Goal: Register for event/course

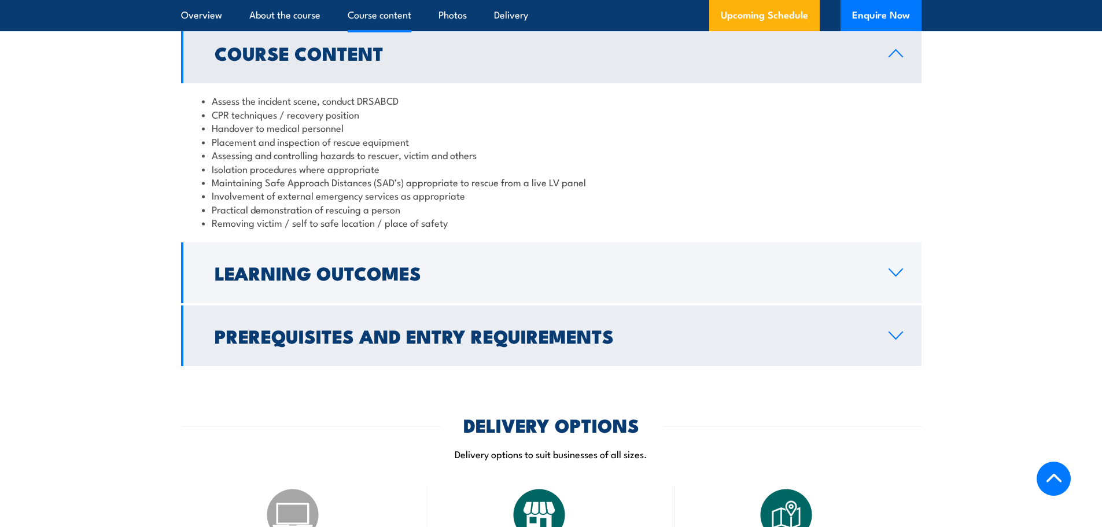
scroll to position [1195, 0]
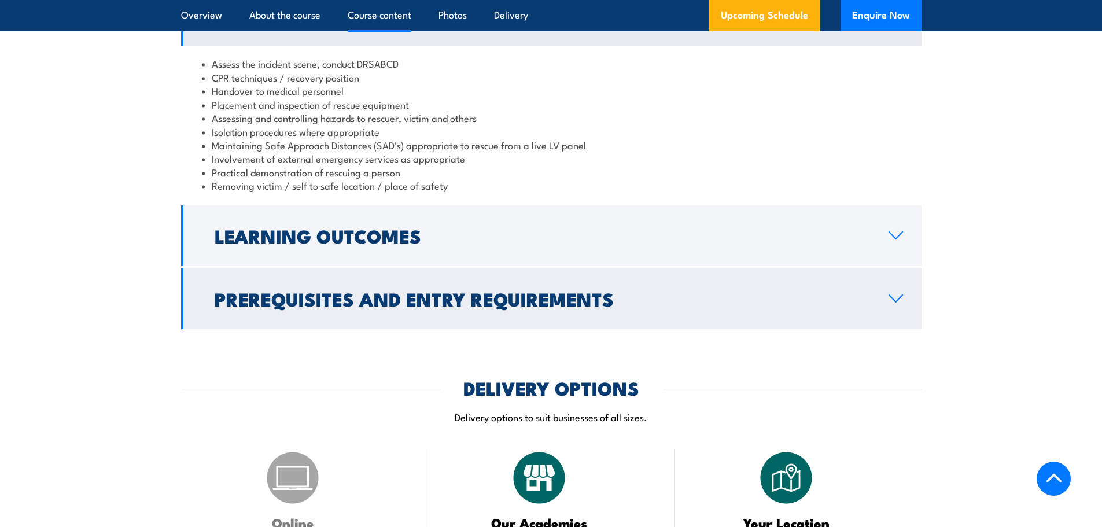
click at [360, 290] on h2 "Prerequisites and Entry Requirements" at bounding box center [542, 298] width 655 height 16
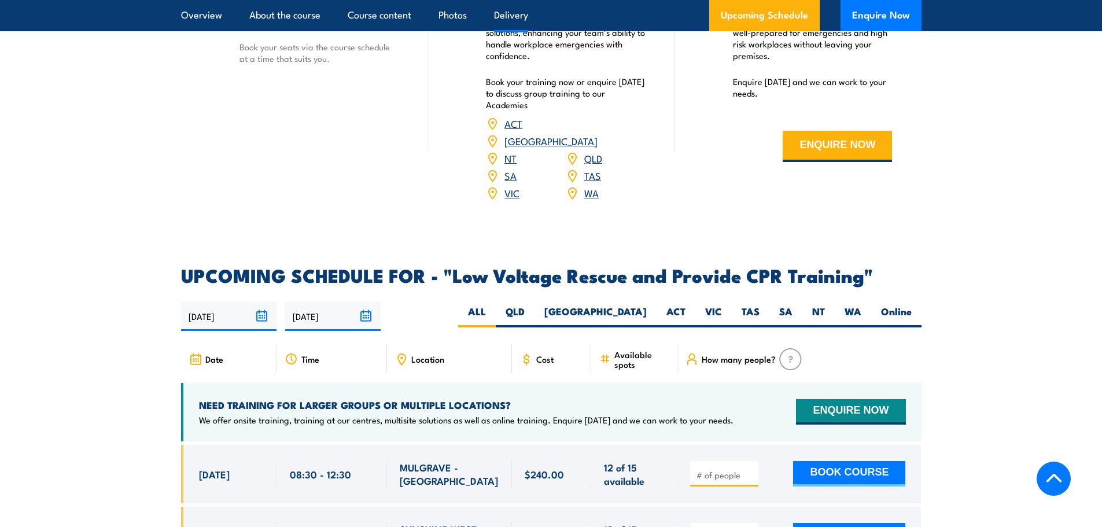
scroll to position [1812, 0]
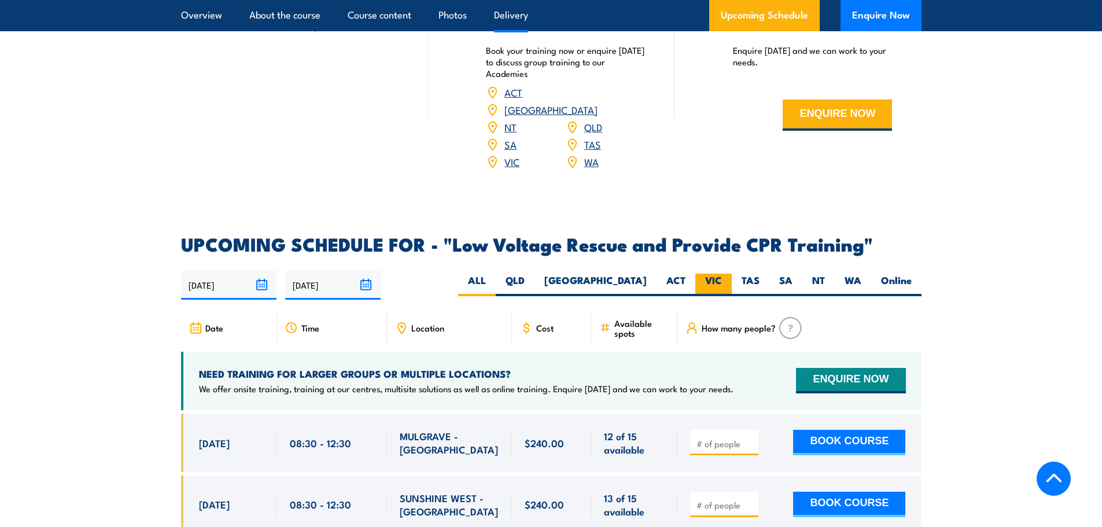
click at [705, 273] on label "VIC" at bounding box center [713, 284] width 36 height 23
click at [722, 273] on input "VIC" at bounding box center [726, 277] width 8 height 8
radio input "true"
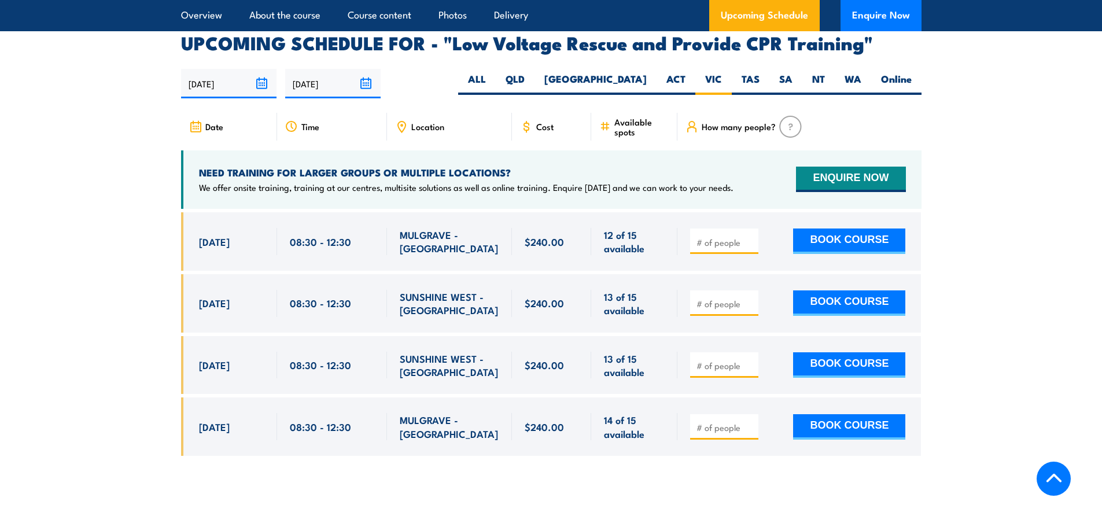
scroll to position [2004, 0]
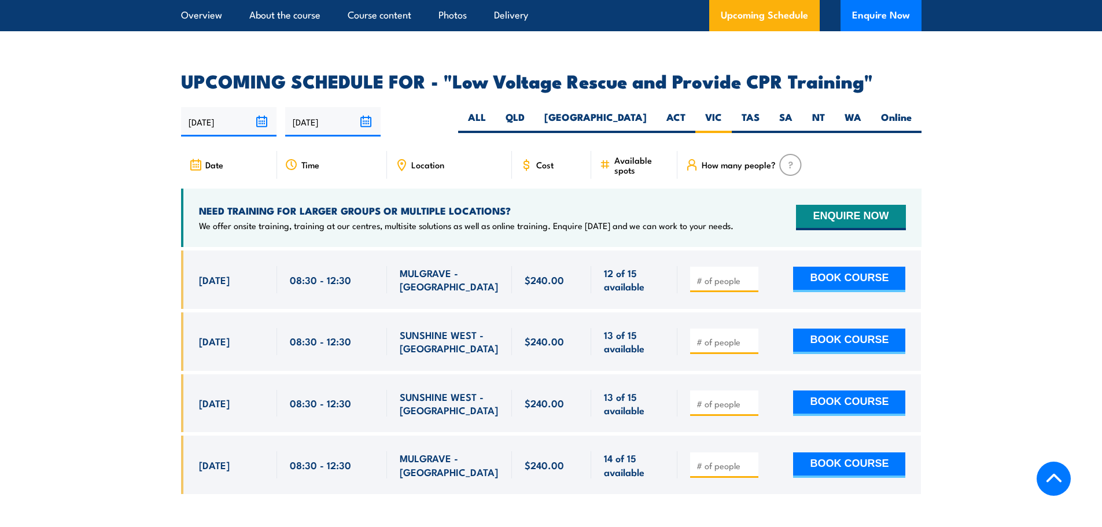
scroll to position [1966, 0]
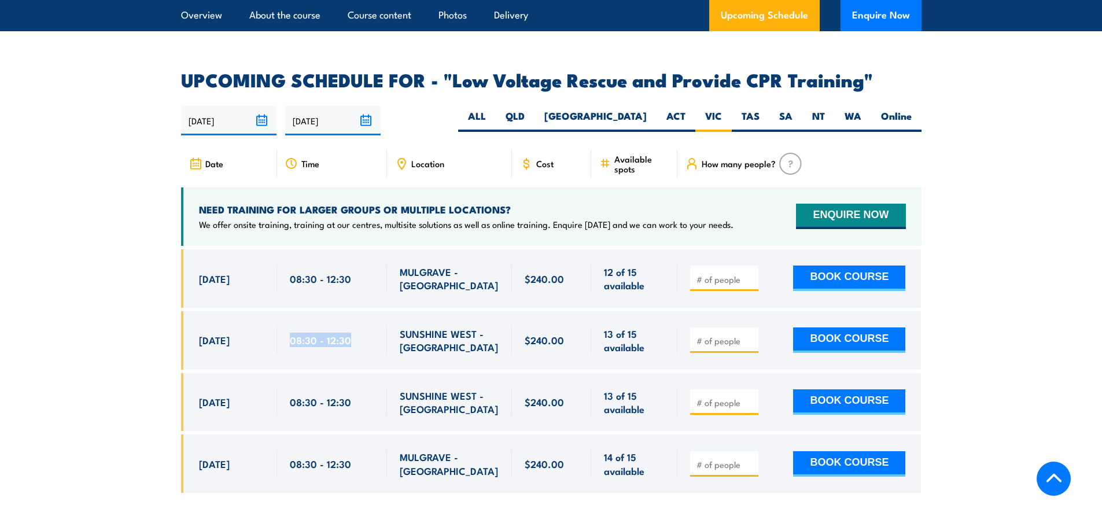
drag, startPoint x: 288, startPoint y: 305, endPoint x: 350, endPoint y: 304, distance: 62.5
click at [350, 311] on div "08:30 - 12:30" at bounding box center [332, 340] width 110 height 58
click at [374, 311] on div "08:30 - 12:30" at bounding box center [332, 340] width 110 height 58
